Goal: Information Seeking & Learning: Learn about a topic

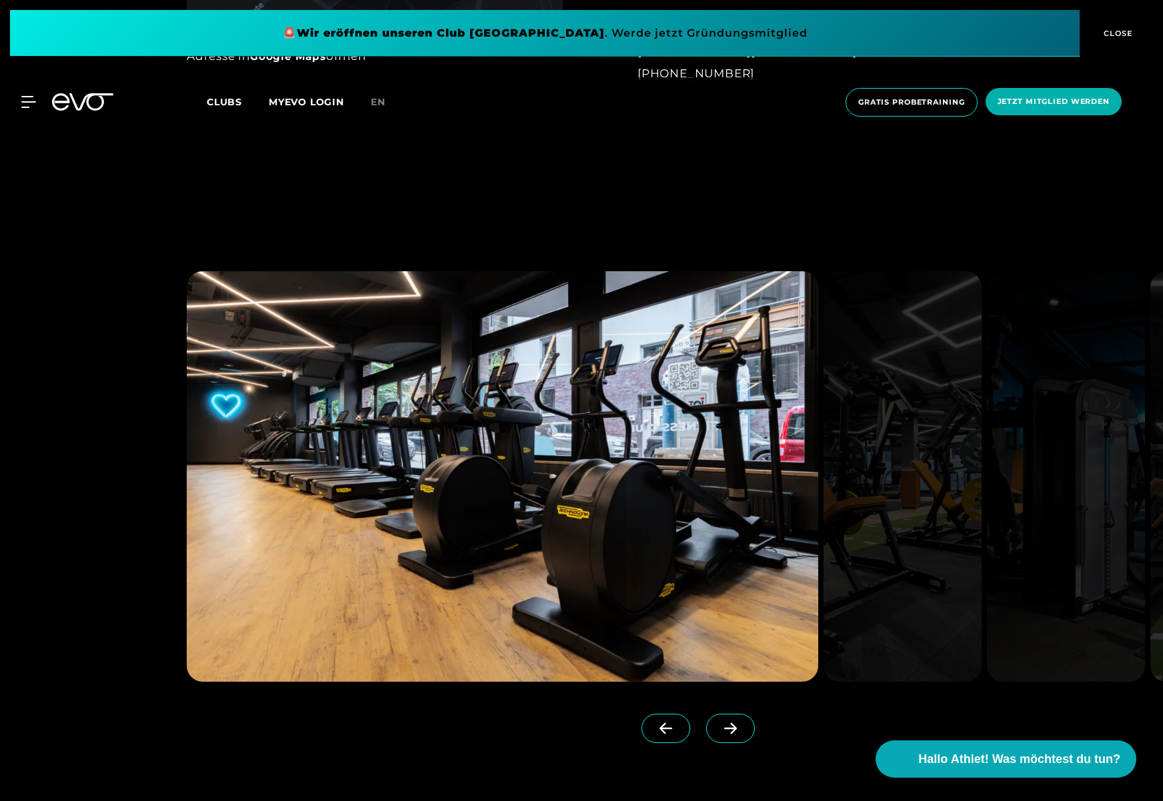
scroll to position [1466, 0]
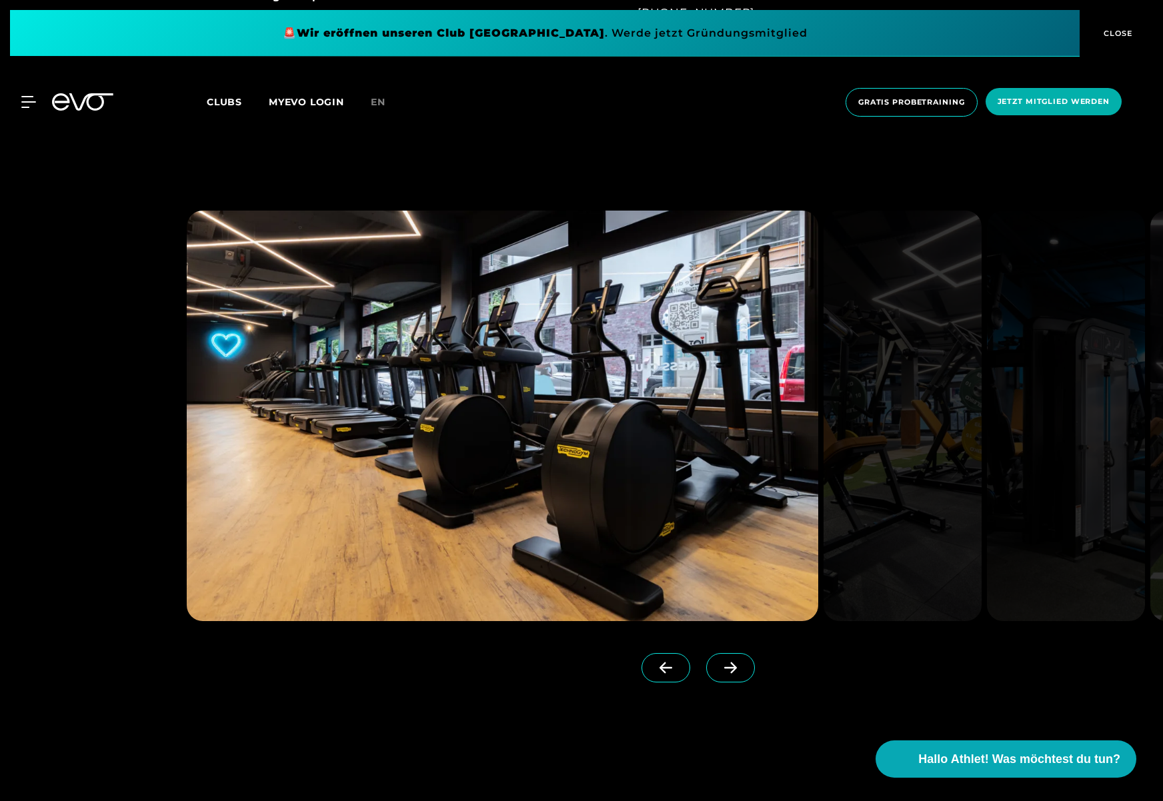
click at [726, 673] on span at bounding box center [730, 667] width 49 height 29
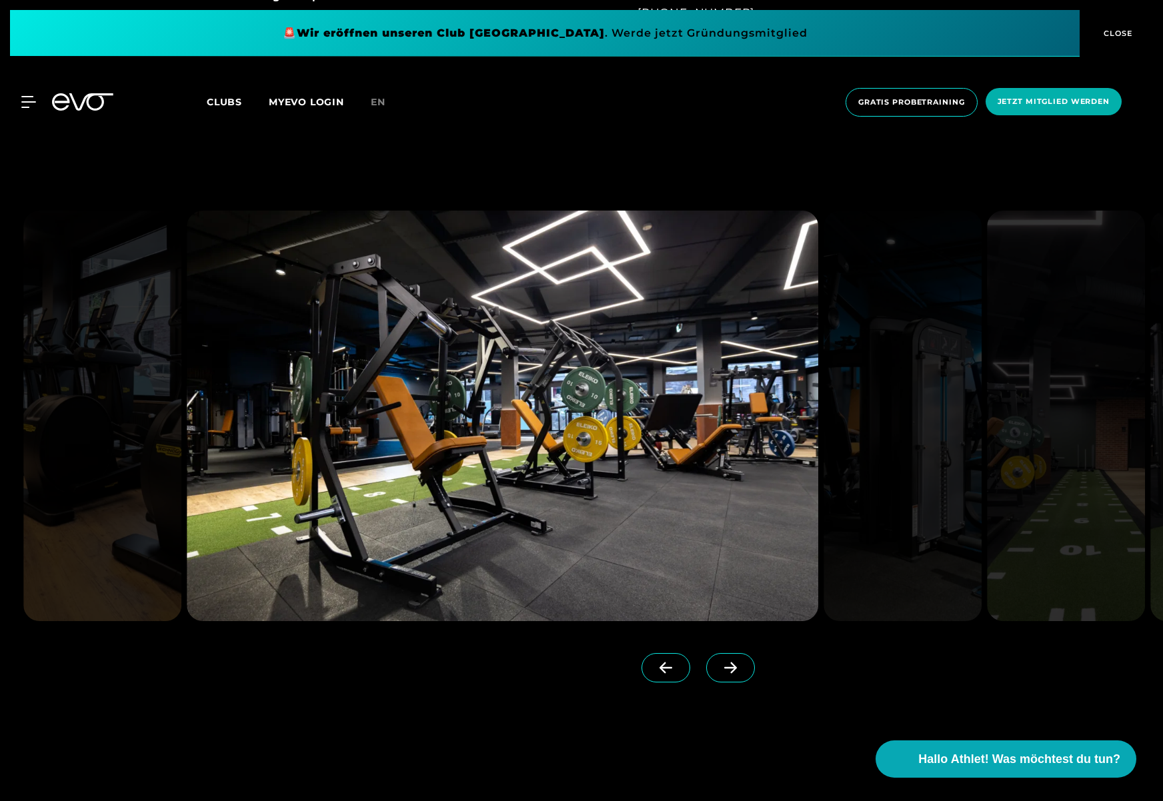
click at [723, 673] on span at bounding box center [730, 667] width 49 height 29
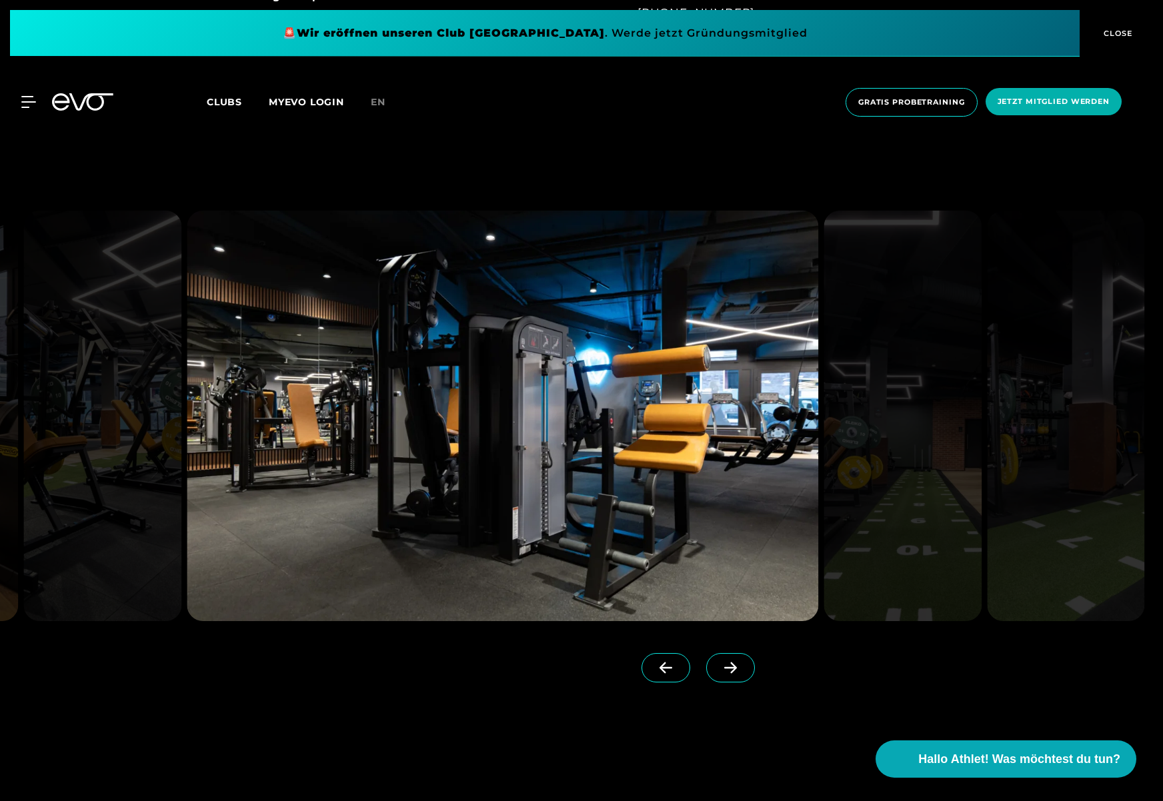
click at [723, 673] on span at bounding box center [730, 667] width 49 height 29
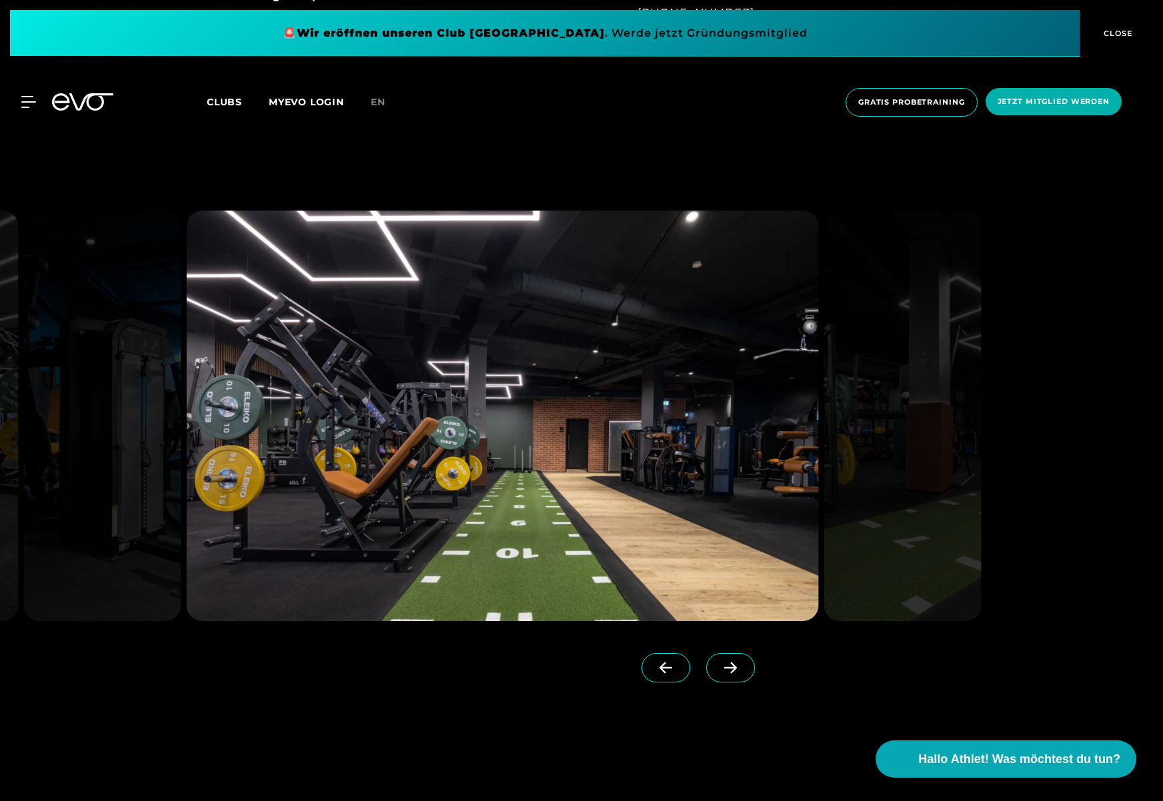
click at [723, 673] on span at bounding box center [730, 667] width 49 height 29
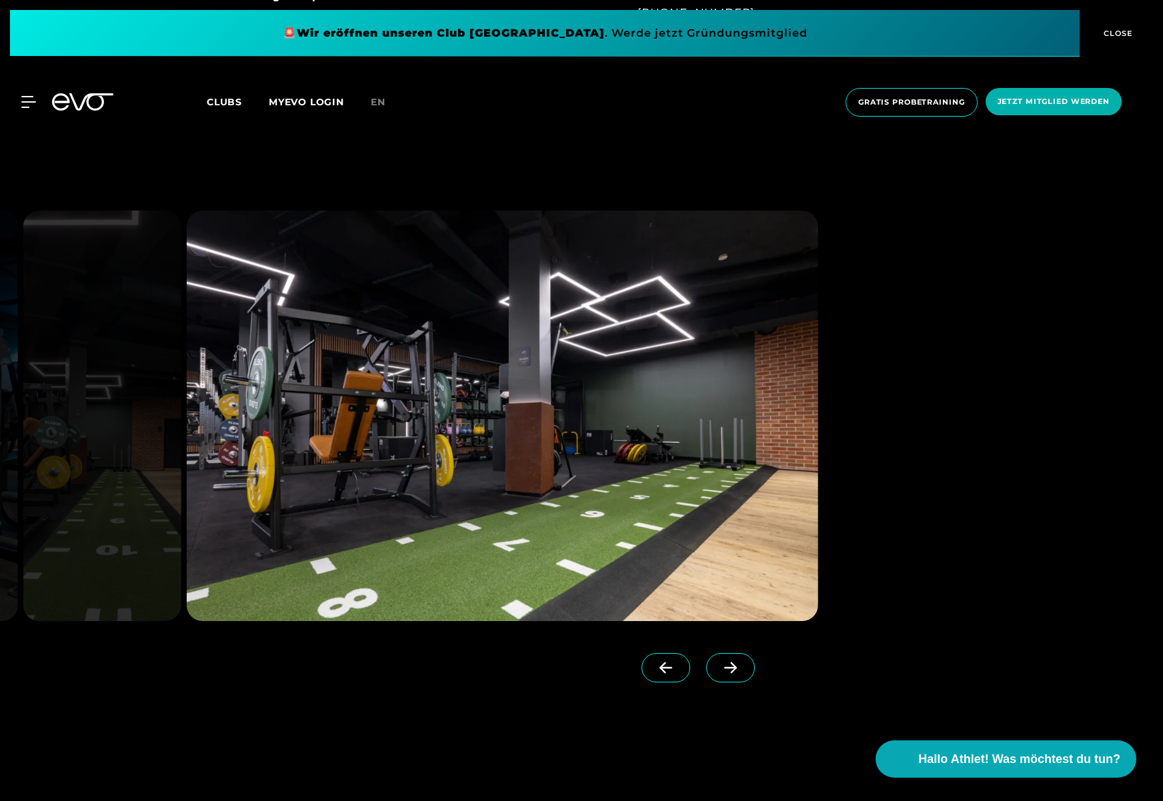
click at [723, 669] on span at bounding box center [730, 667] width 49 height 29
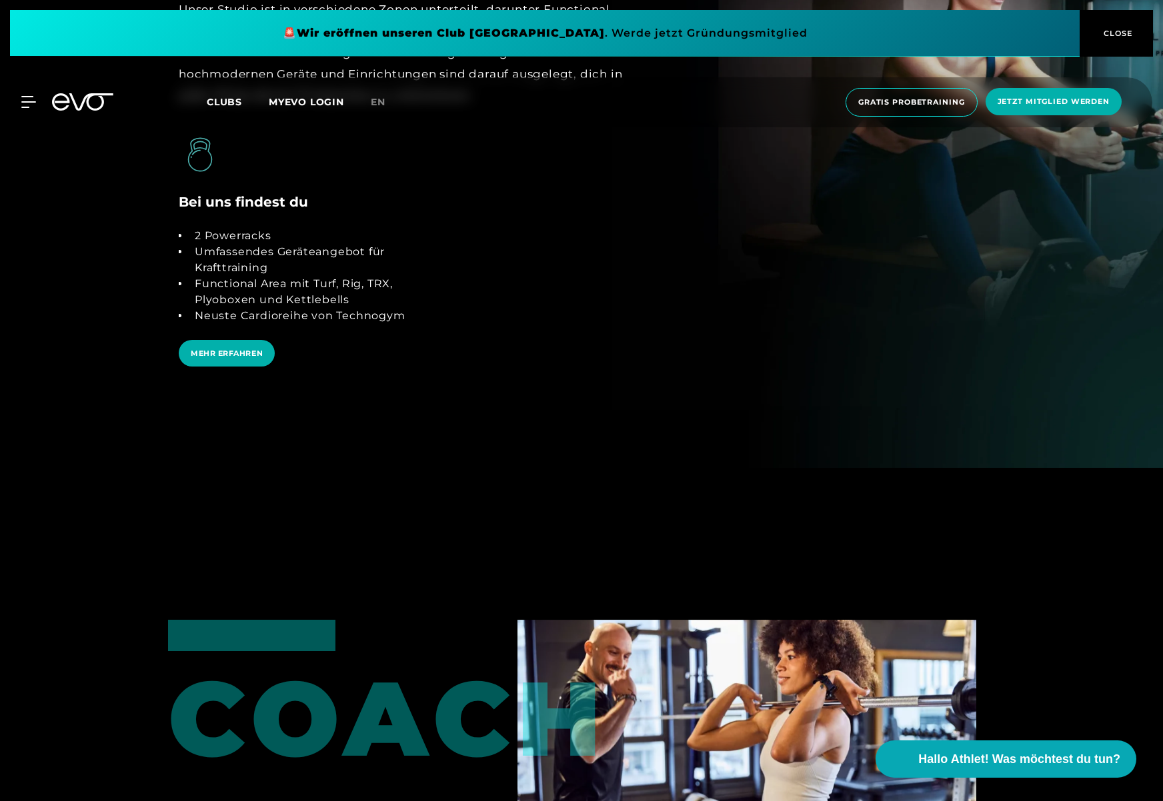
scroll to position [3081, 0]
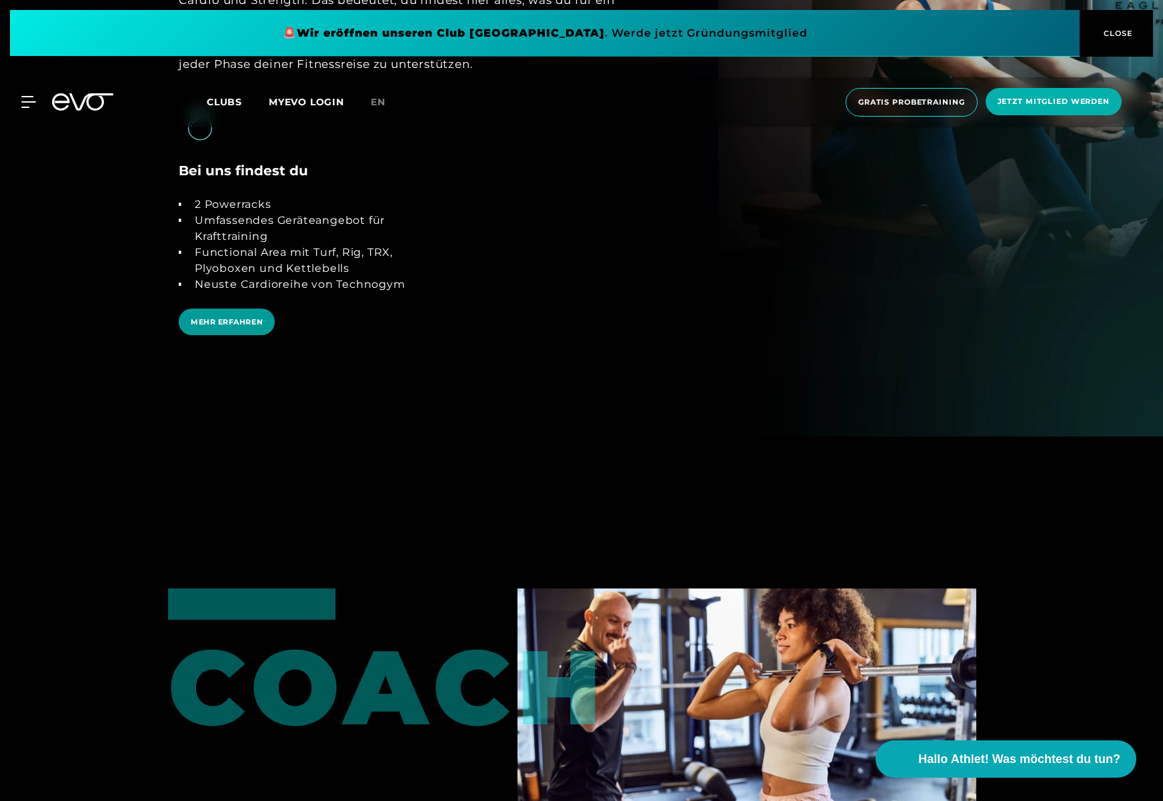
click at [251, 324] on span "MEHR ERFAHREN" at bounding box center [227, 322] width 72 height 11
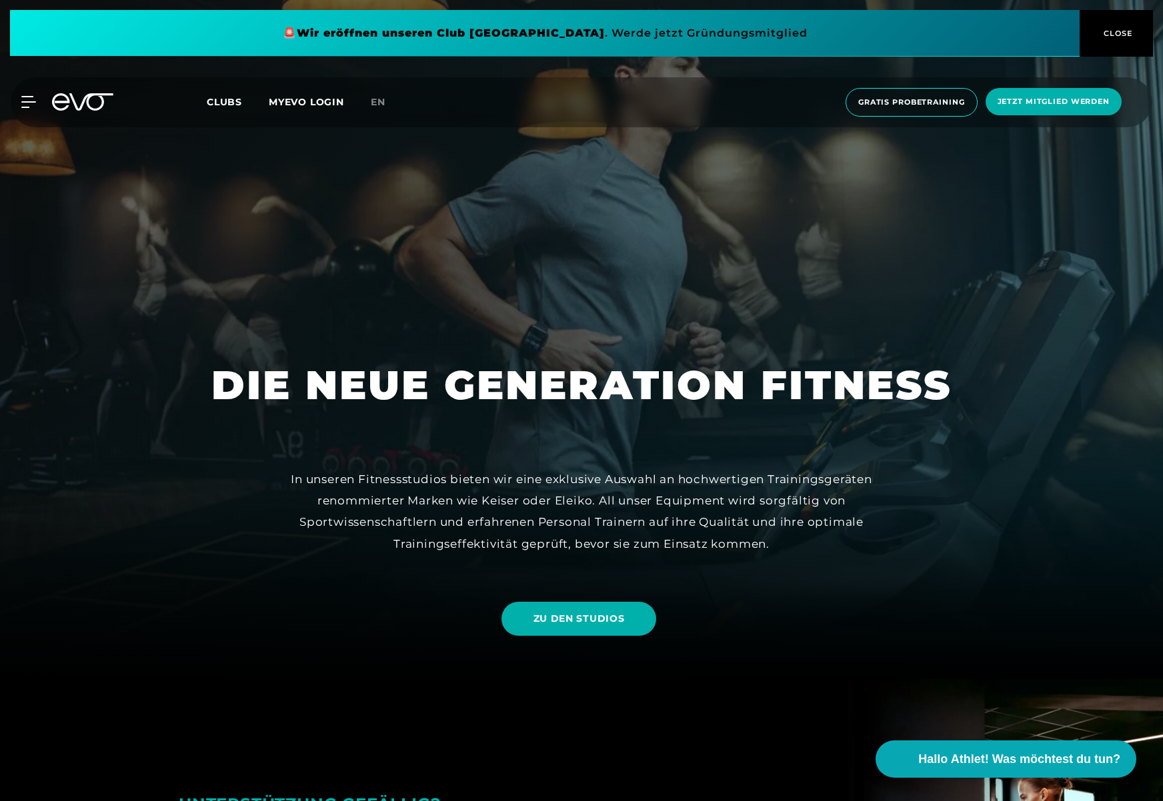
scroll to position [200, 0]
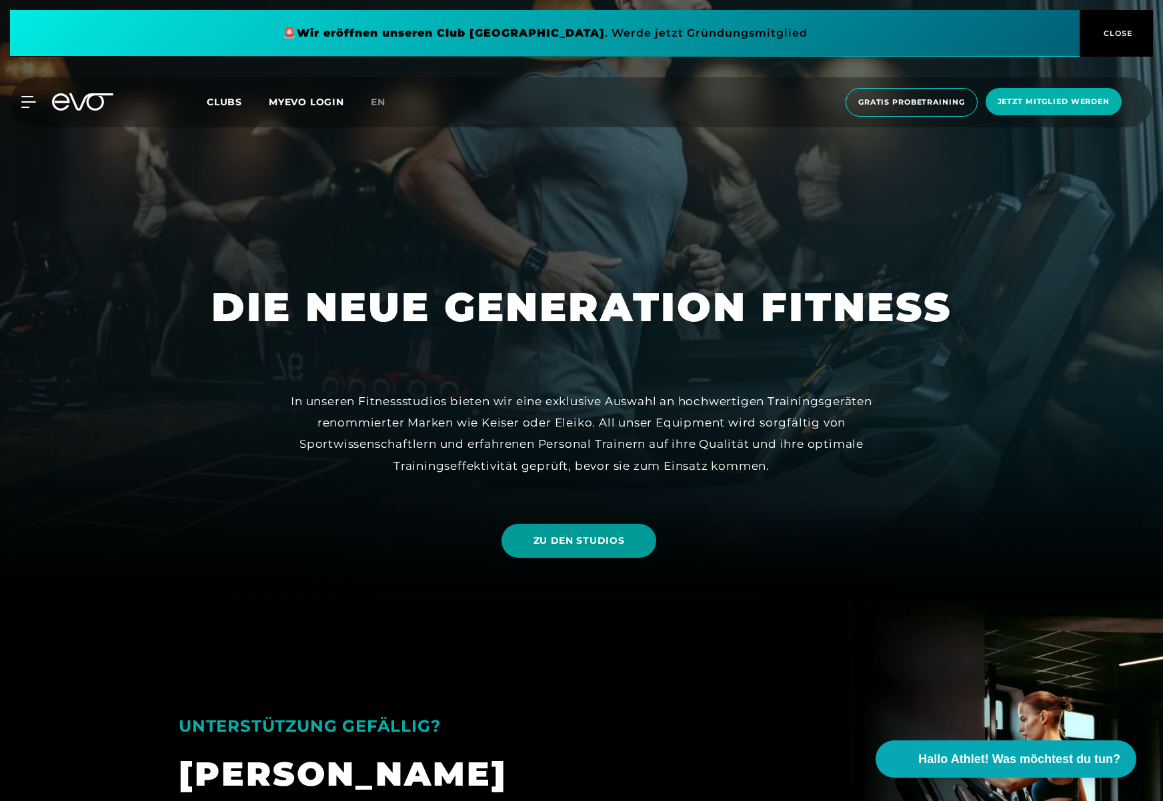
click at [625, 535] on span "ZU DEN STUDIOS" at bounding box center [578, 541] width 155 height 34
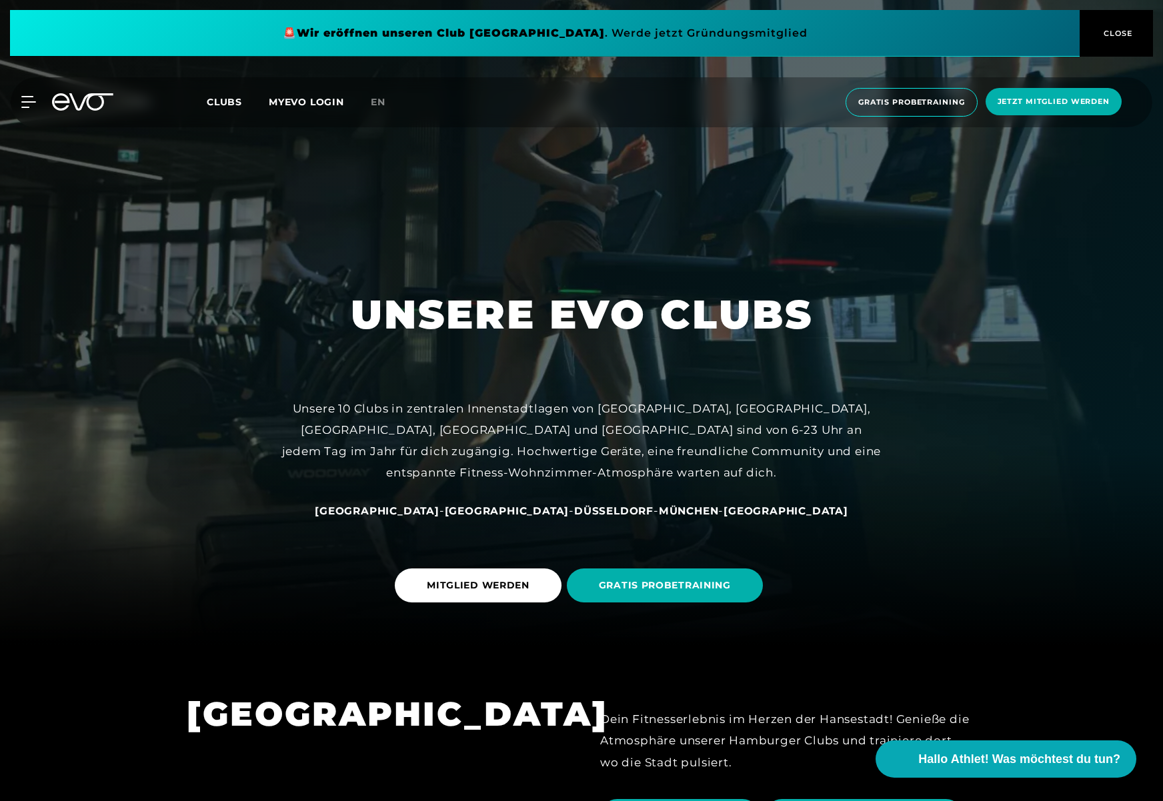
scroll to position [400, 0]
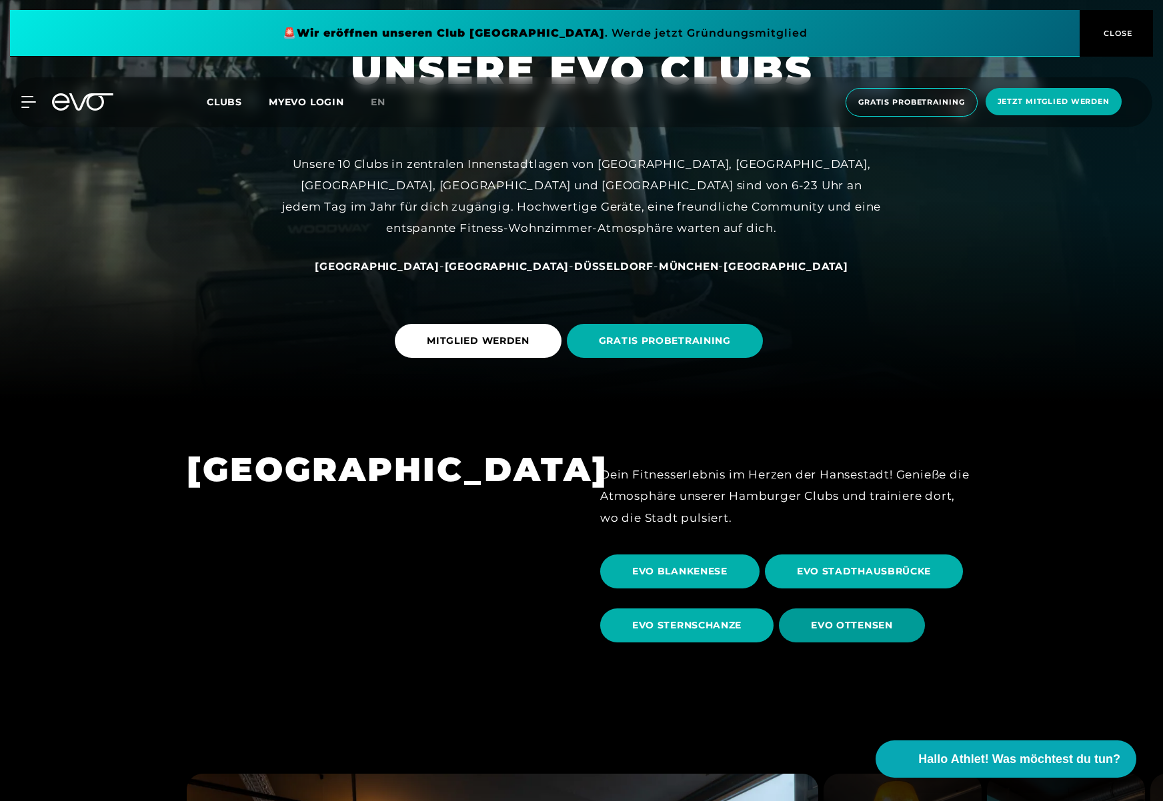
click at [840, 630] on span "EVO OTTENSEN" at bounding box center [851, 626] width 81 height 14
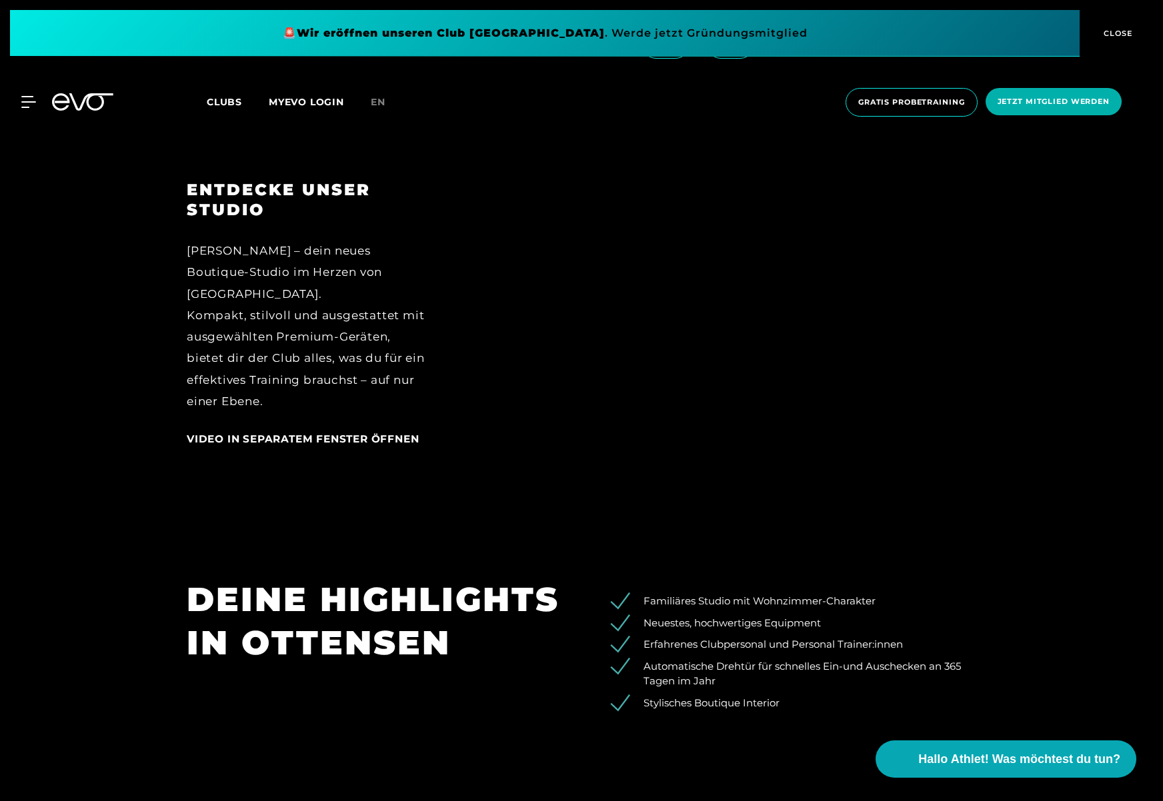
scroll to position [2066, 0]
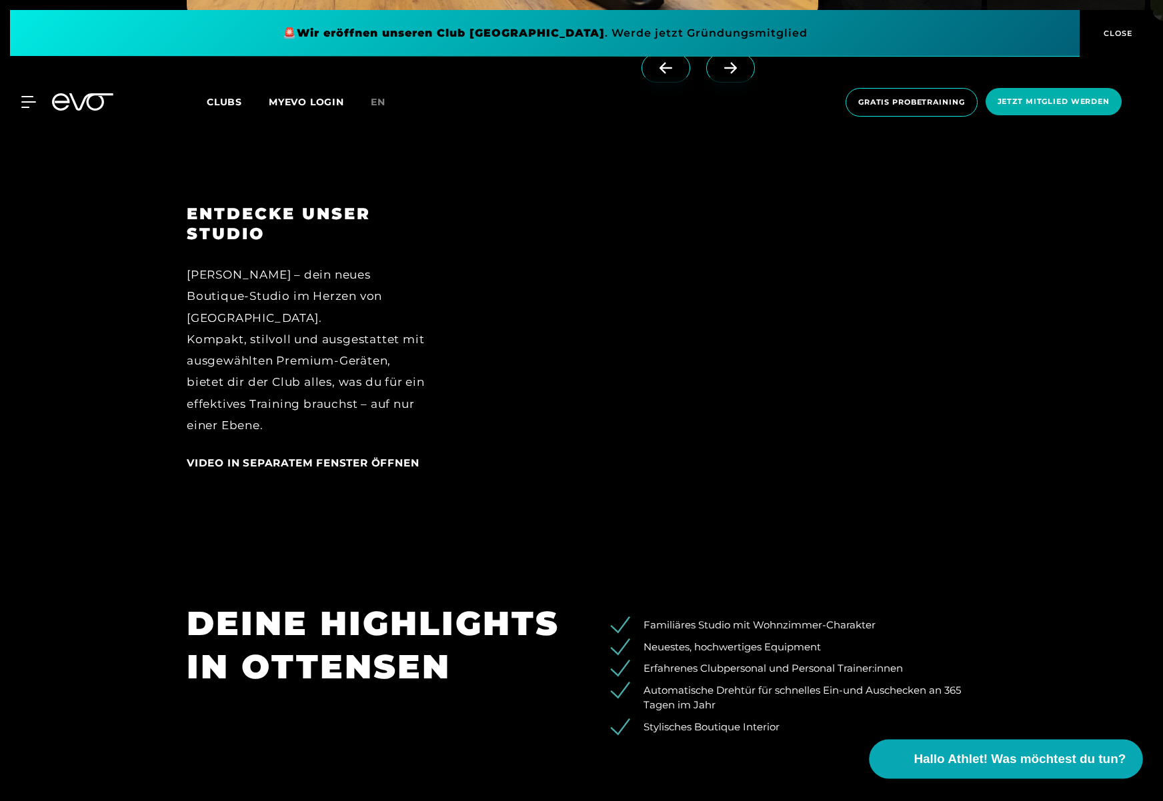
click at [952, 764] on span "Hallo Athlet! Was möchtest du tun?" at bounding box center [1020, 759] width 212 height 19
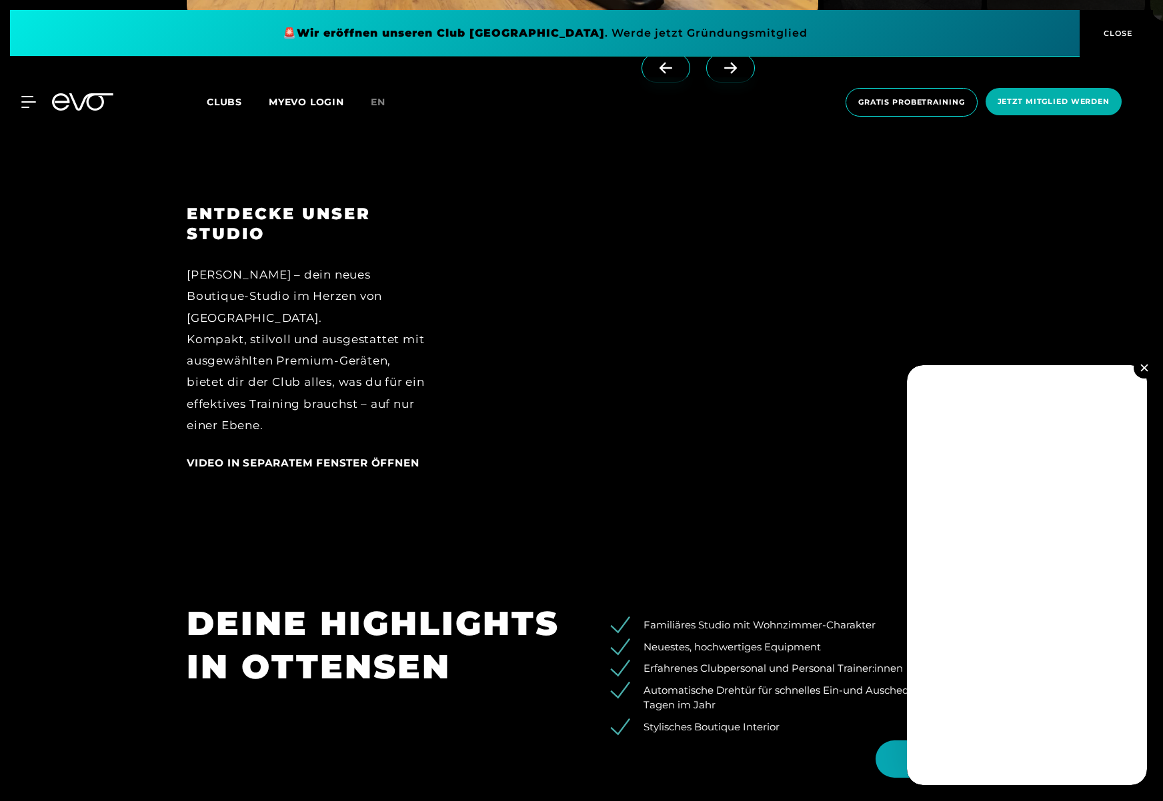
click at [1140, 371] on img at bounding box center [1143, 367] width 7 height 7
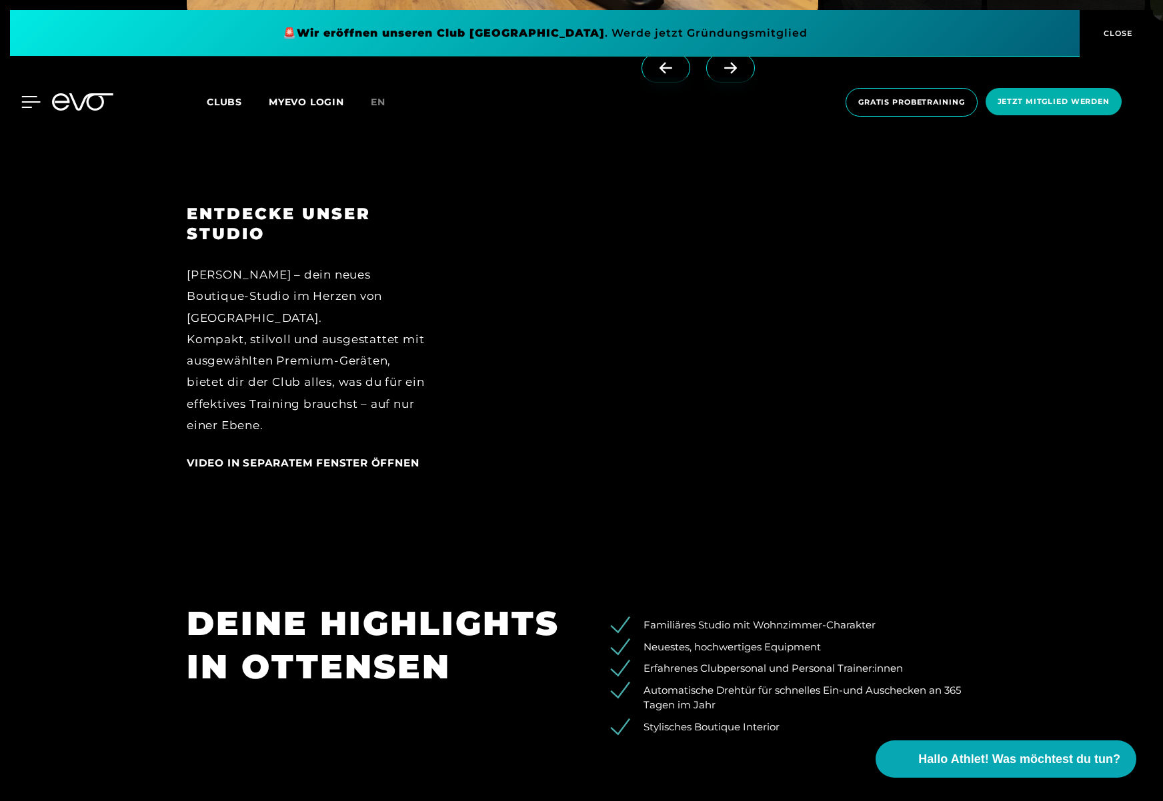
click at [33, 101] on icon at bounding box center [30, 102] width 19 height 12
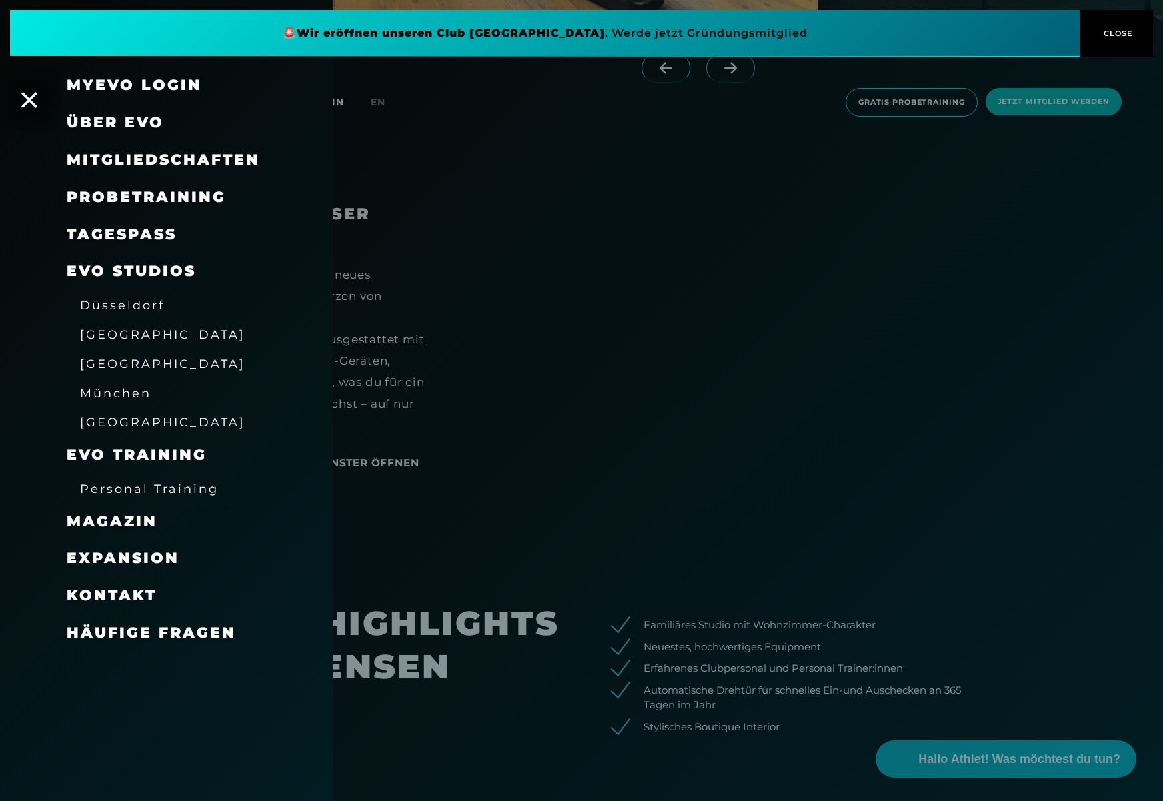
click at [151, 125] on span "Über EVO" at bounding box center [115, 122] width 97 height 18
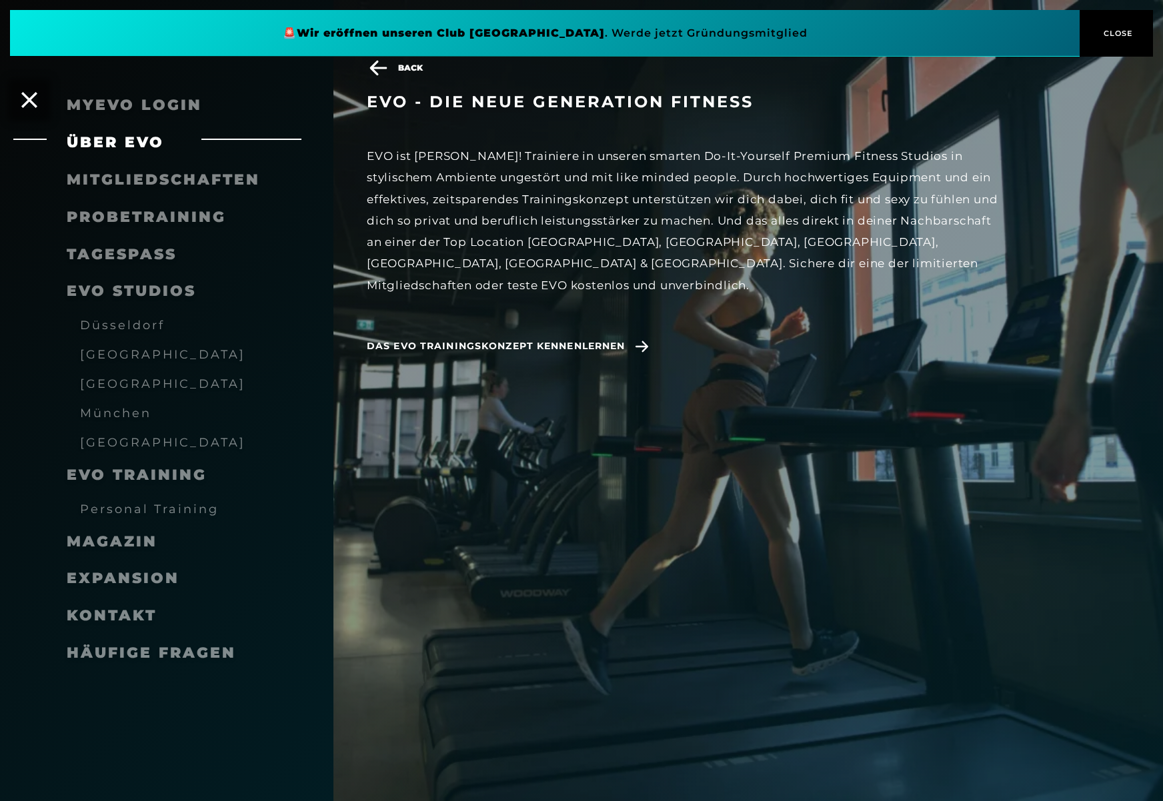
scroll to position [2400, 0]
click at [607, 339] on span "Das EVO Trainingskonzept kennenlernen" at bounding box center [496, 346] width 258 height 14
